Goal: Information Seeking & Learning: Learn about a topic

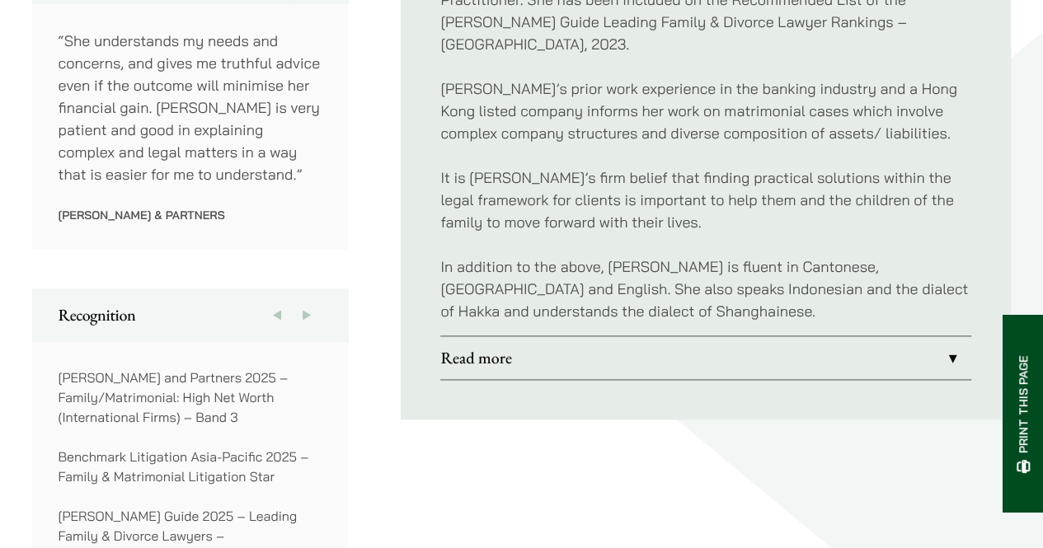
scroll to position [989, 0]
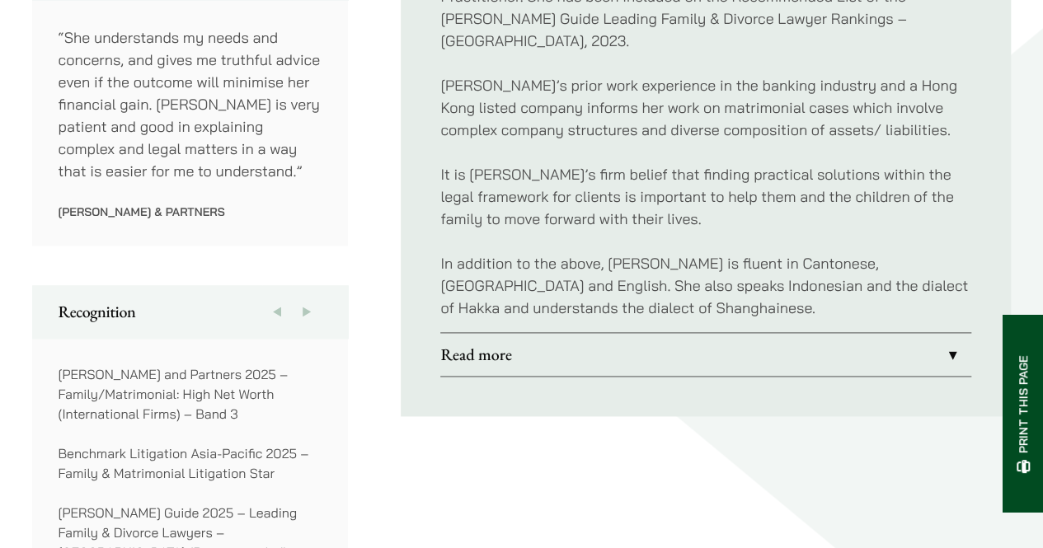
click at [649, 333] on link "Read more" at bounding box center [705, 354] width 531 height 43
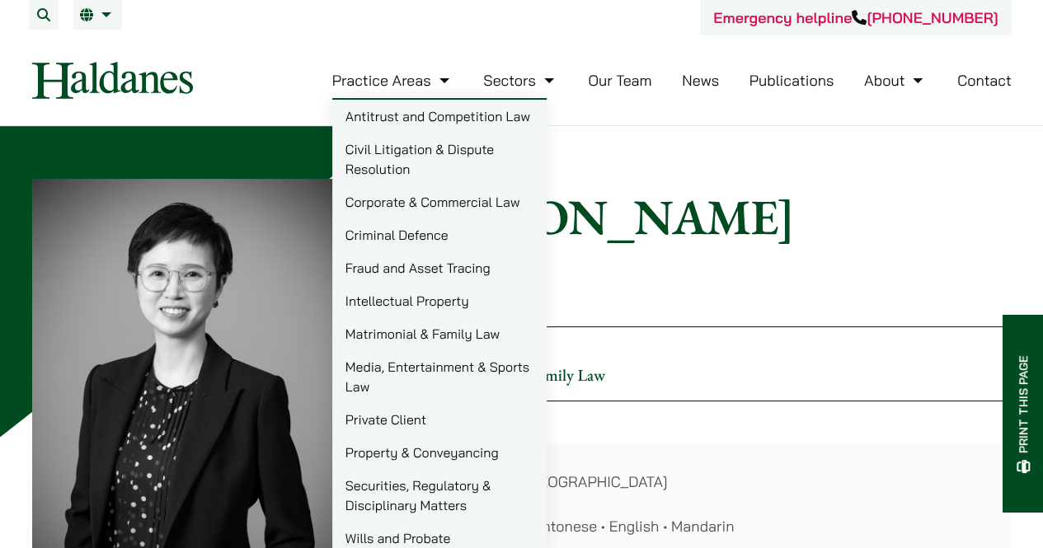
click at [422, 334] on link "Matrimonial & Family Law" at bounding box center [439, 333] width 214 height 33
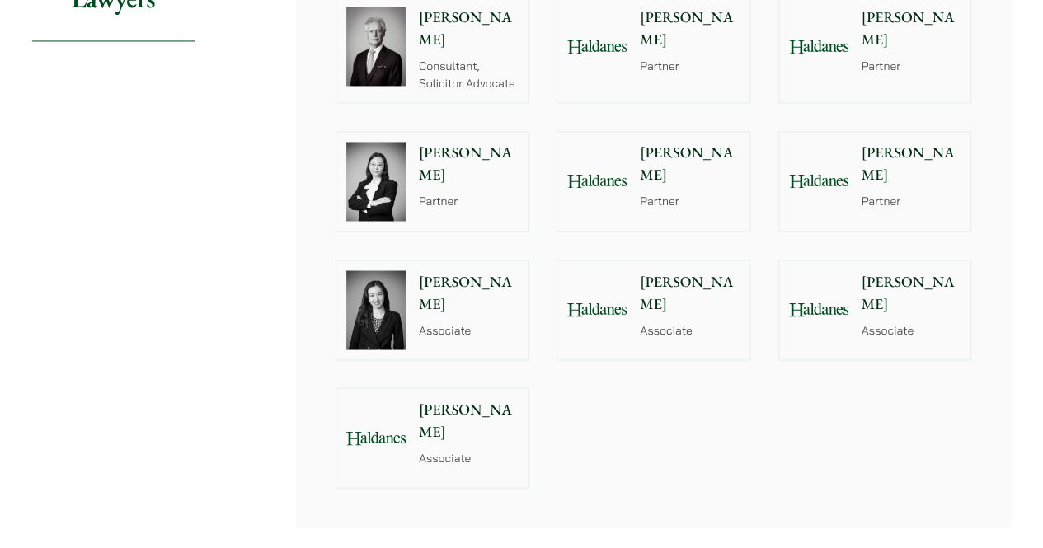
scroll to position [1319, 0]
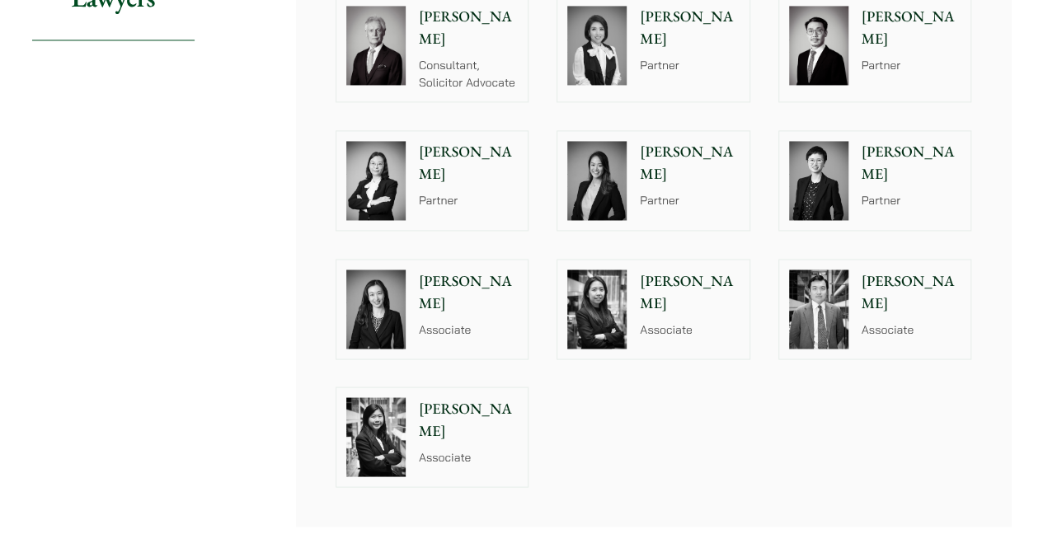
click at [843, 167] on img at bounding box center [818, 180] width 59 height 79
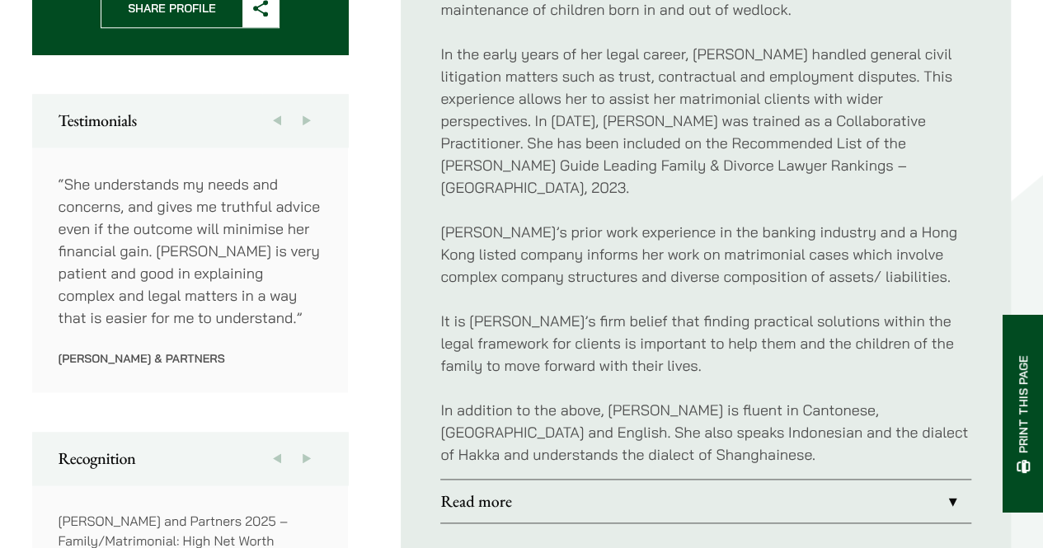
scroll to position [989, 0]
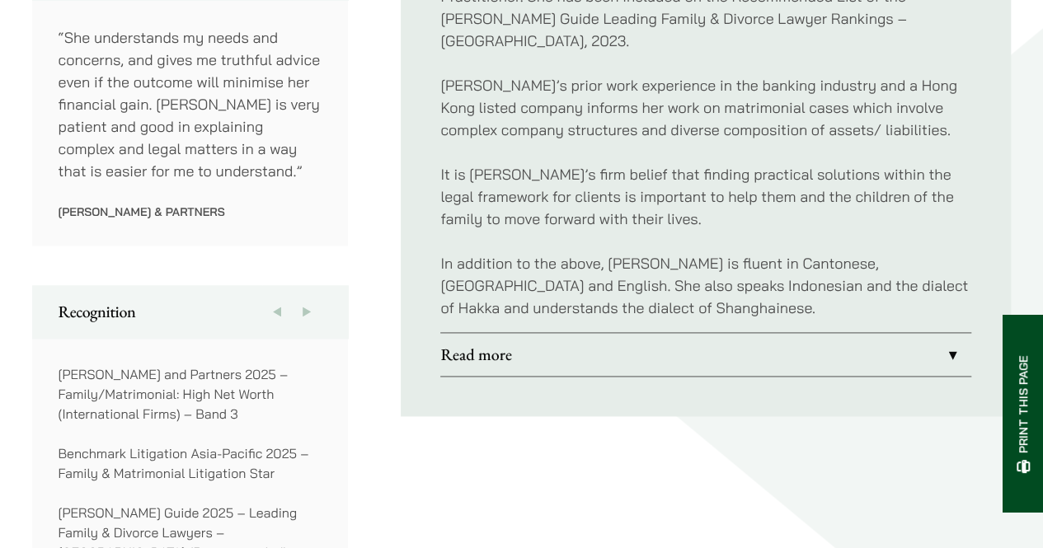
click at [711, 333] on link "Read more" at bounding box center [705, 354] width 531 height 43
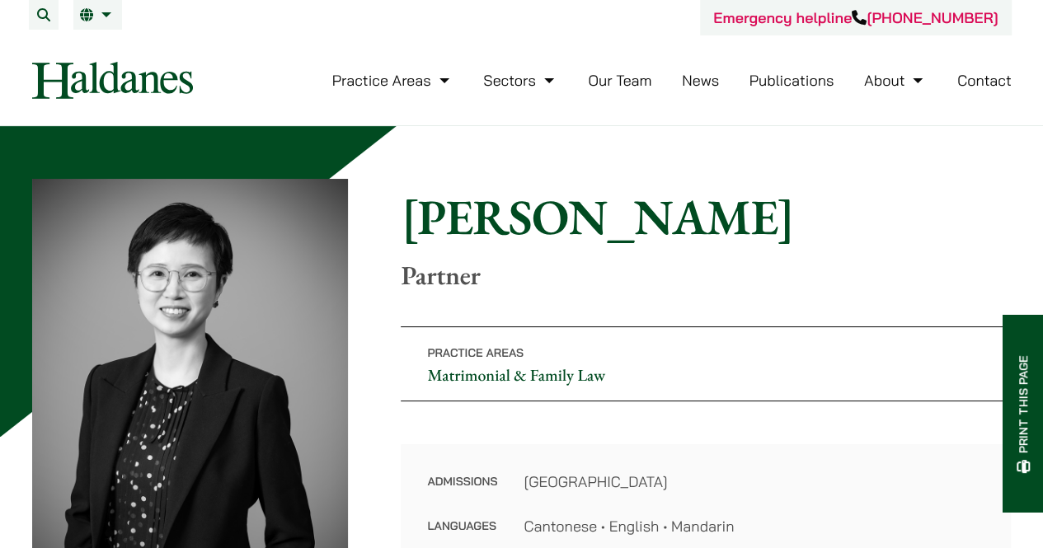
click at [617, 79] on link "Our Team" at bounding box center [619, 80] width 63 height 19
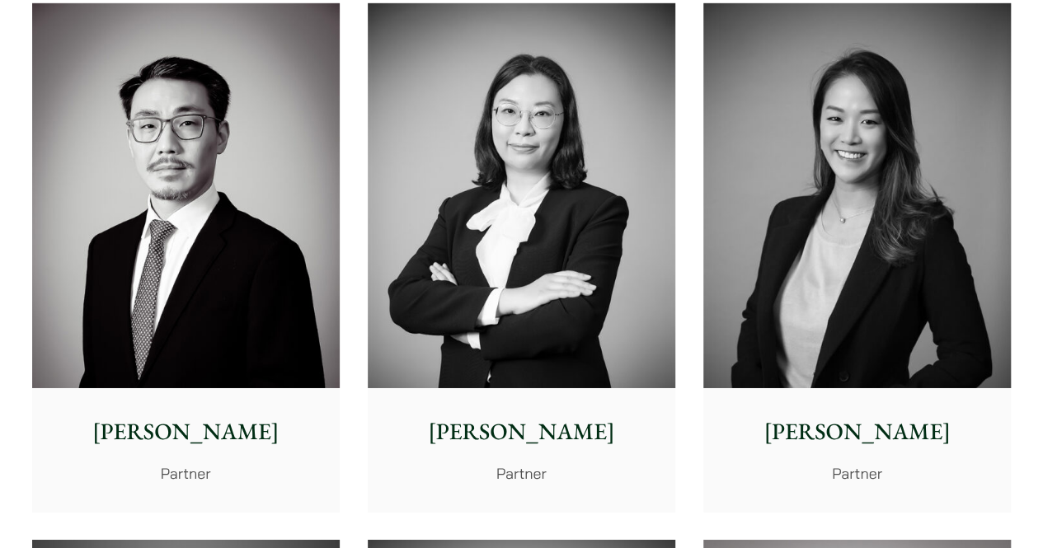
scroll to position [2802, 0]
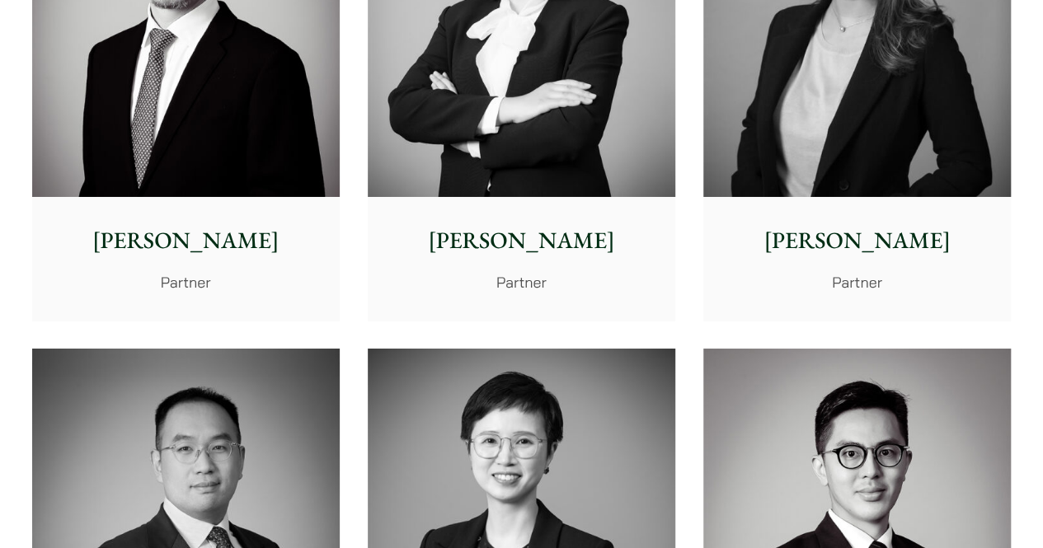
click at [821, 218] on div "[PERSON_NAME] Partner" at bounding box center [856, 258] width 307 height 123
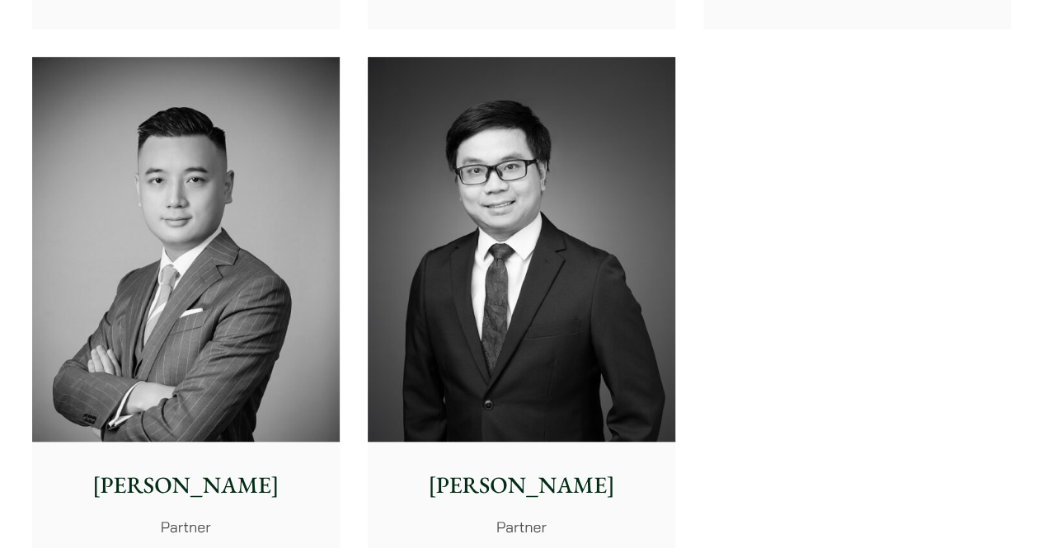
scroll to position [3709, 0]
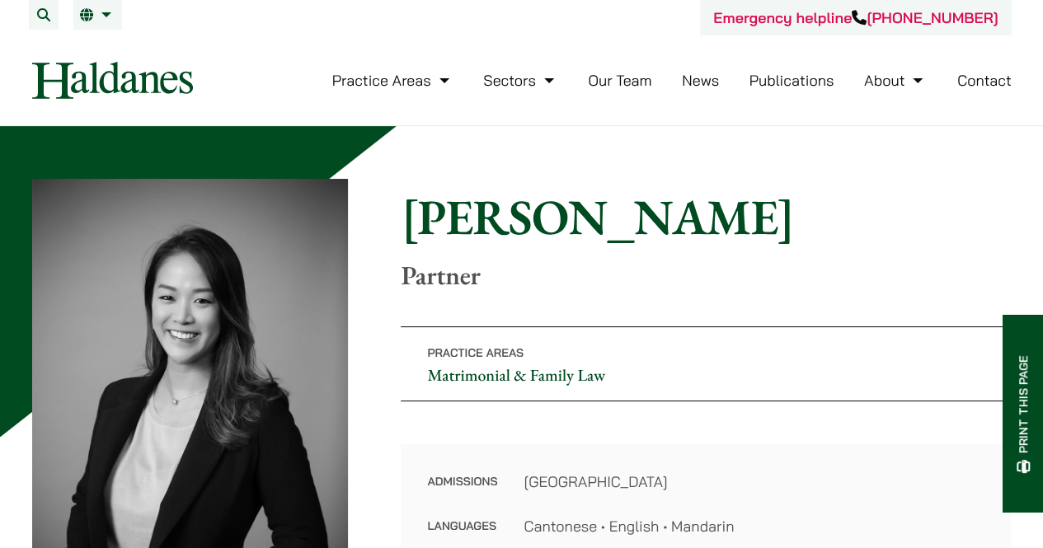
click at [719, 387] on p "Practice Areas Matrimonial & Family Law" at bounding box center [706, 363] width 610 height 75
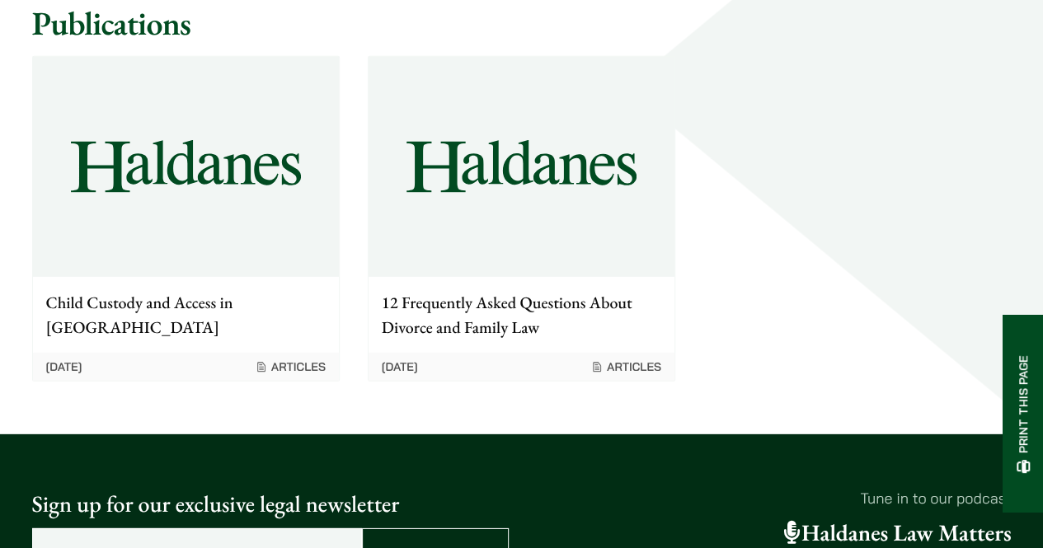
scroll to position [2308, 0]
